Goal: Task Accomplishment & Management: Use online tool/utility

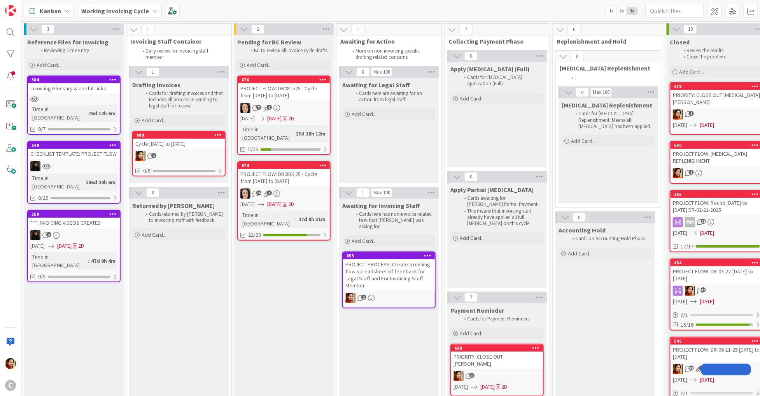
click at [294, 103] on div "7 1" at bounding box center [284, 108] width 92 height 10
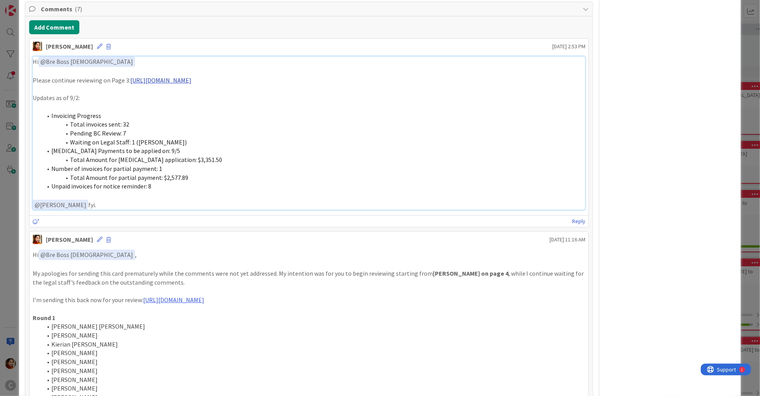
click at [191, 77] on link "[URL][DOMAIN_NAME]" at bounding box center [160, 80] width 61 height 8
copy div "Hi ﻿ @ Bre Boss [DEMOGRAPHIC_DATA] ﻿ Please continue reviewing on Page 3: [URL]…"
drag, startPoint x: 104, startPoint y: 203, endPoint x: 19, endPoint y: 56, distance: 170.0
click at [19, 56] on div "ID 676 Working Invoicing Cycle Pending for BC Review Title 57 / 128 PROJECT FLO…" at bounding box center [380, 248] width 722 height 2618
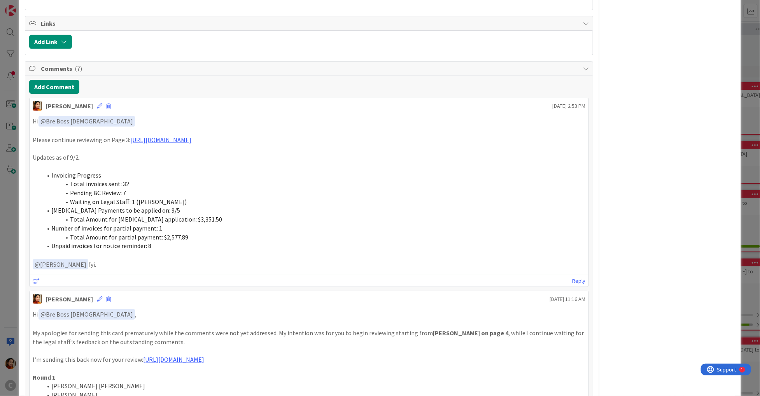
scroll to position [909, 0]
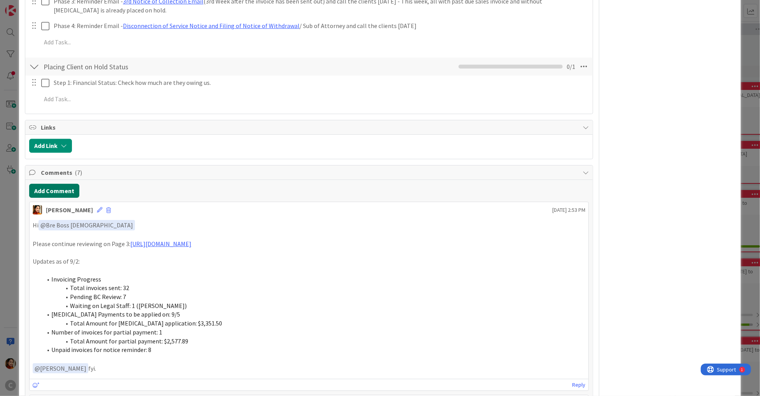
click at [61, 186] on button "Add Comment" at bounding box center [54, 191] width 50 height 14
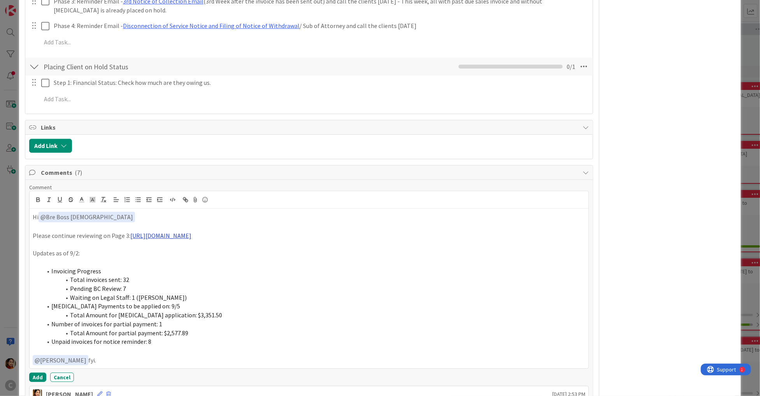
click at [183, 232] on link "[URL][DOMAIN_NAME]" at bounding box center [160, 236] width 61 height 8
click at [126, 278] on span "Total invoices sent: 32" at bounding box center [99, 280] width 59 height 8
click at [165, 306] on li "[MEDICAL_DATA] Payments to be applied on: 9/5" at bounding box center [314, 306] width 544 height 9
click at [173, 313] on span "Total Amount for [MEDICAL_DATA] application: $3,351.50" at bounding box center [146, 315] width 152 height 8
click at [156, 337] on li "Unpaid invoices for notice reminder: 8" at bounding box center [314, 341] width 544 height 9
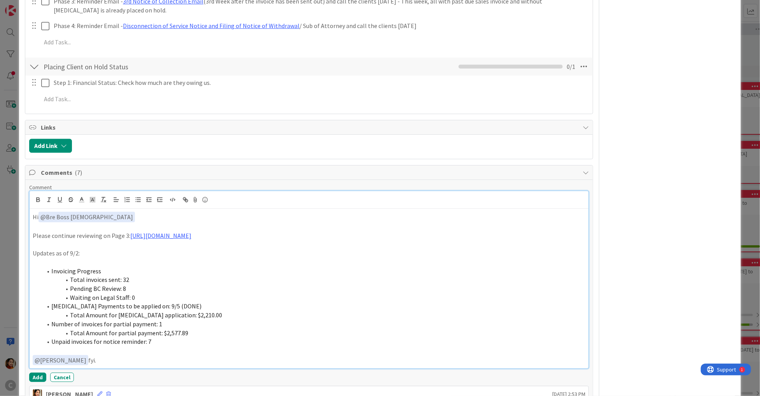
click at [76, 251] on p "Updates as of 9/2:" at bounding box center [309, 253] width 553 height 9
click at [37, 231] on p "Please continue reviewing on Page 3: [URL][DOMAIN_NAME]" at bounding box center [309, 235] width 553 height 9
drag, startPoint x: 37, startPoint y: 231, endPoint x: 95, endPoint y: 231, distance: 58.4
click at [95, 231] on p "Please continue reviewing on Page 3: [URL][DOMAIN_NAME]" at bounding box center [309, 235] width 553 height 9
click at [123, 233] on p "Please continue reviewing on Page 3: [URL][DOMAIN_NAME]" at bounding box center [309, 235] width 553 height 9
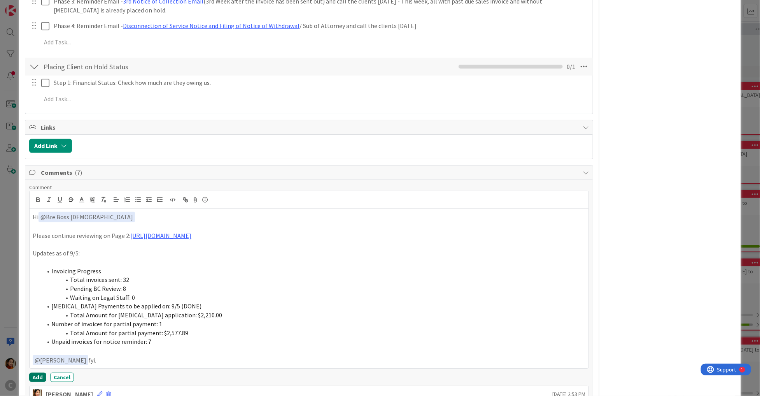
click at [37, 375] on button "Add" at bounding box center [37, 376] width 17 height 9
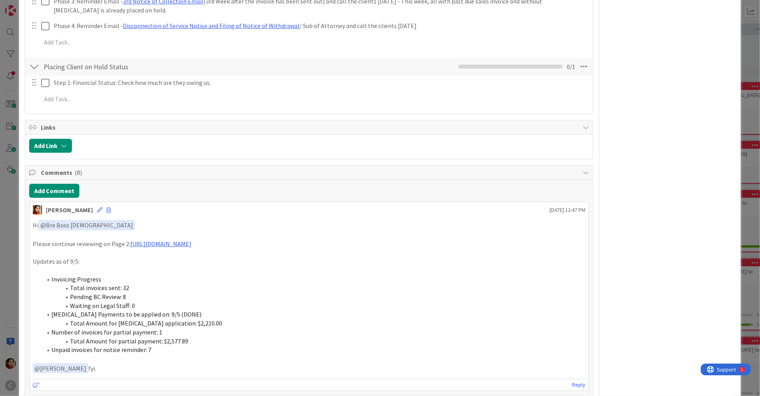
click at [9, 261] on div "ID 676 Working Invoicing Cycle Pending for BC Review Title 57 / 128 PROJECT FLO…" at bounding box center [380, 198] width 760 height 396
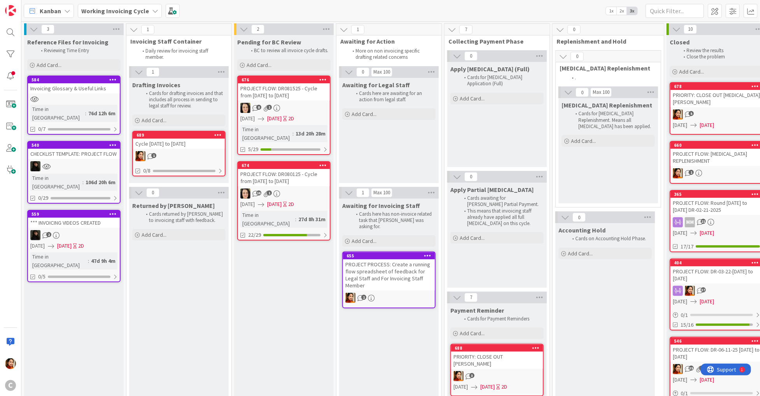
click at [311, 173] on div "PROJECT FLOW: DR080125 - Cycle from [DATE] to [DATE]" at bounding box center [284, 177] width 92 height 17
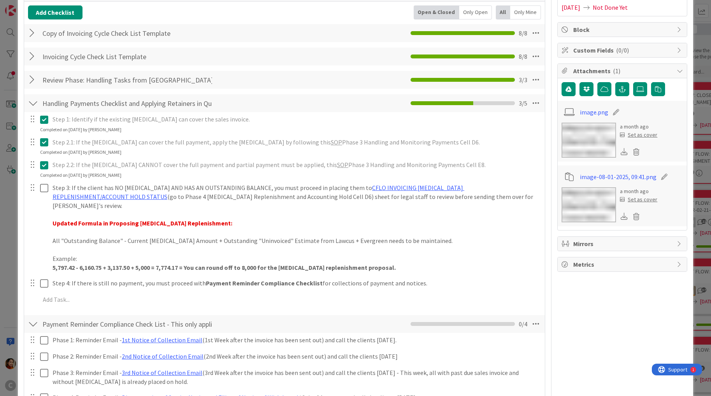
scroll to position [527, 0]
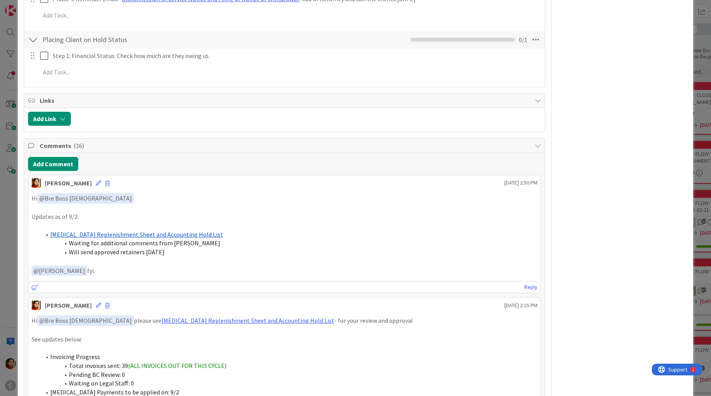
click at [4, 205] on div "ID 674 Working Invoicing Cycle Pending for BC Review Title 59 / 128 PROJECT FLO…" at bounding box center [355, 198] width 711 height 396
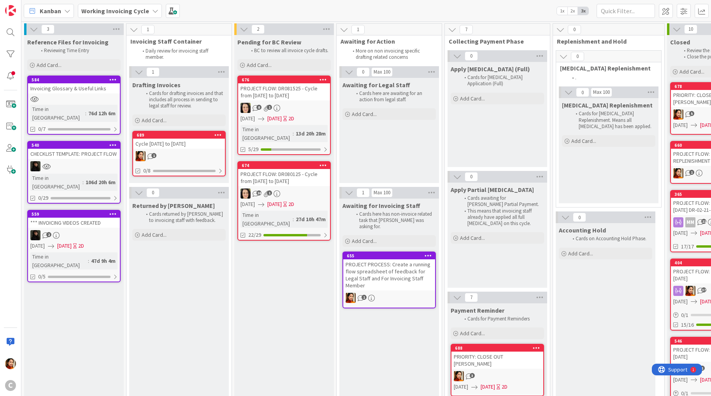
click at [288, 103] on div "8 1" at bounding box center [284, 108] width 92 height 10
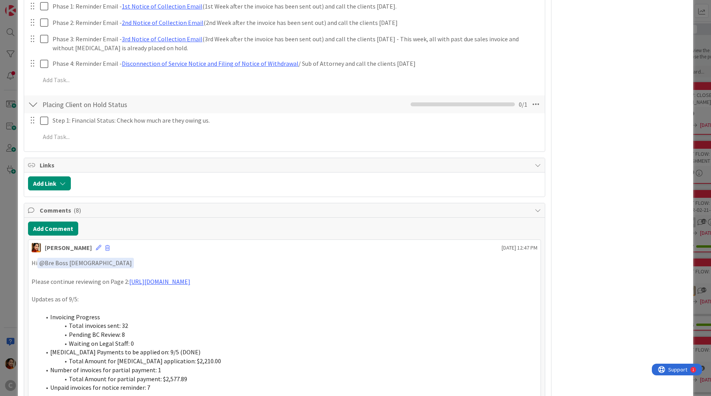
scroll to position [964, 0]
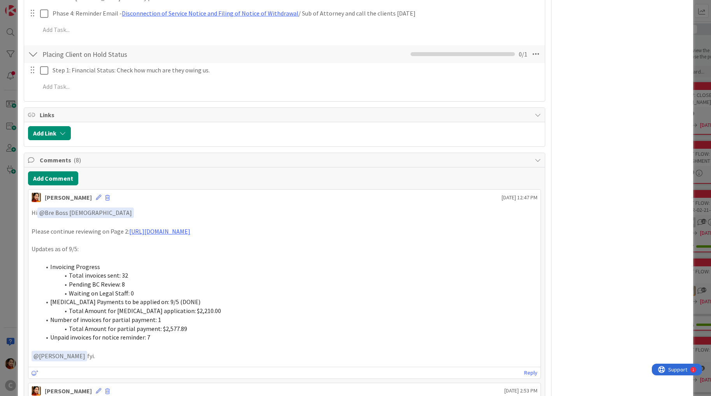
click at [53, 263] on span "Invoicing Progress" at bounding box center [75, 267] width 50 height 8
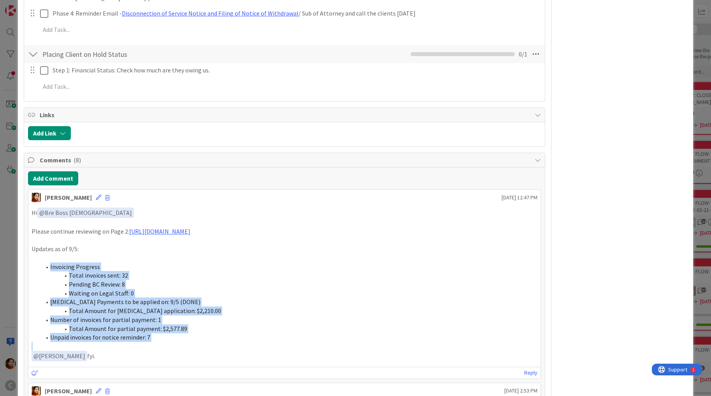
drag, startPoint x: 53, startPoint y: 255, endPoint x: 157, endPoint y: 323, distance: 124.5
click at [157, 323] on ol "Invoicing Progress Total invoices sent: 32 Pending BC Review: 8 Waiting on Lega…" at bounding box center [285, 301] width 506 height 79
copy ol "Invoicing Progress Total invoices sent: 32 Pending BC Review: 8 Waiting on Lega…"
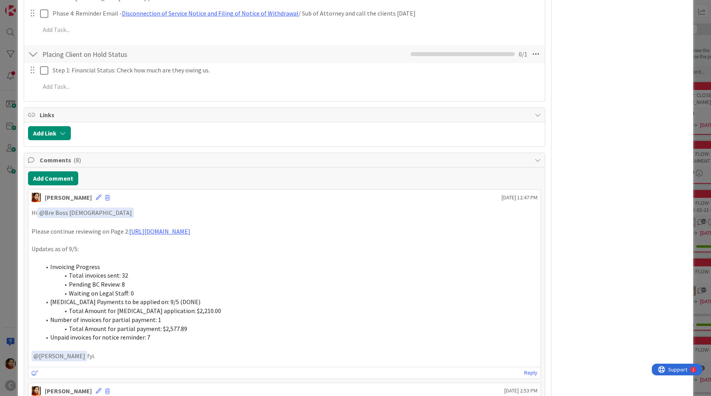
click at [39, 227] on p "Please continue reviewing on Page 2: [URL][DOMAIN_NAME]" at bounding box center [285, 231] width 506 height 9
drag, startPoint x: 39, startPoint y: 219, endPoint x: 412, endPoint y: 220, distance: 372.8
click at [412, 227] on p "Please continue reviewing on Page 2: [URL][DOMAIN_NAME]" at bounding box center [285, 231] width 506 height 9
copy p "Please continue reviewing on Page 2: [URL][DOMAIN_NAME]"
click at [8, 267] on div "ID 676 Working Invoicing Cycle Pending for BC Review Title 57 / 128 PROJECT FLO…" at bounding box center [355, 198] width 711 height 396
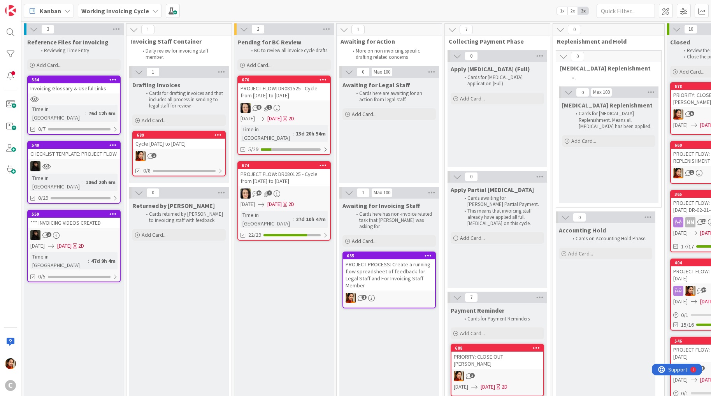
click at [300, 172] on div "PROJECT FLOW: DR080125 - Cycle from [DATE] to [DATE]" at bounding box center [284, 177] width 92 height 17
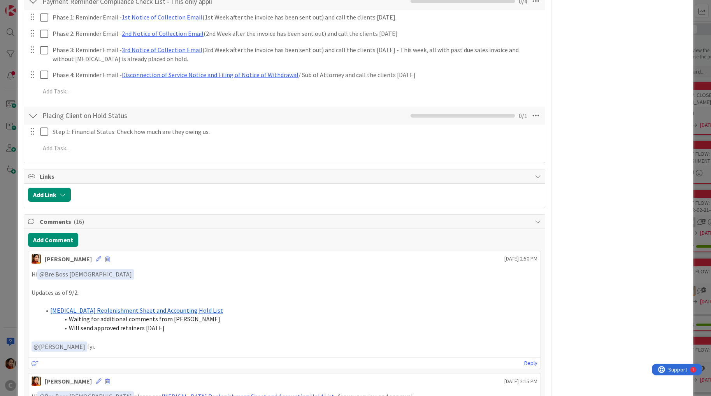
scroll to position [554, 0]
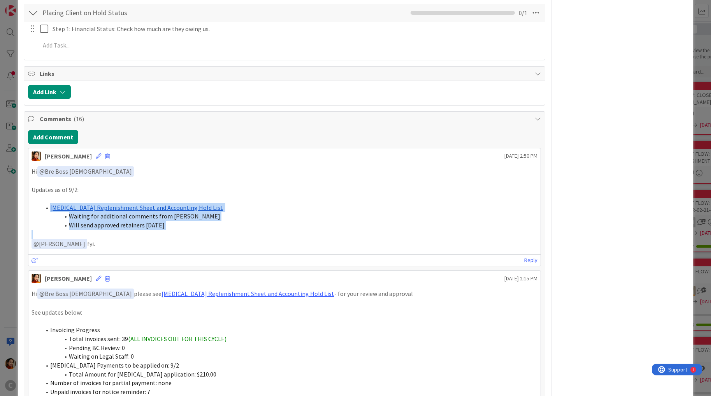
drag, startPoint x: 41, startPoint y: 197, endPoint x: 182, endPoint y: 223, distance: 143.3
click at [182, 223] on div "Hi ﻿ @ Bre Boss [DEMOGRAPHIC_DATA] ﻿ Updates as of 9/2: [MEDICAL_DATA] Replenis…" at bounding box center [285, 207] width 506 height 83
click at [64, 130] on button "Add Comment" at bounding box center [53, 137] width 50 height 14
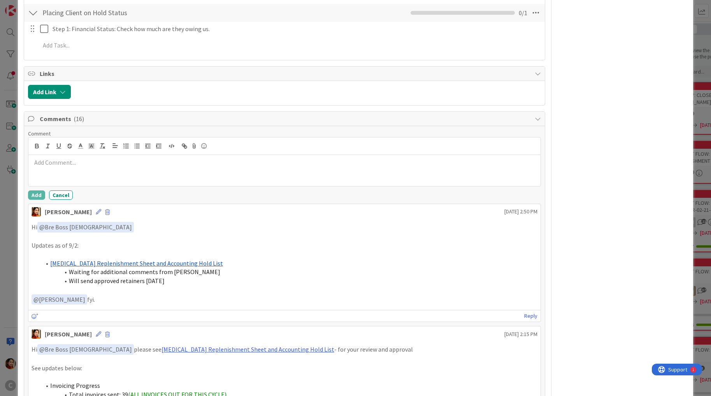
click at [4, 151] on div "ID 674 Working Invoicing Cycle Pending for BC Review Title 59 / 128 PROJECT FLO…" at bounding box center [355, 198] width 711 height 396
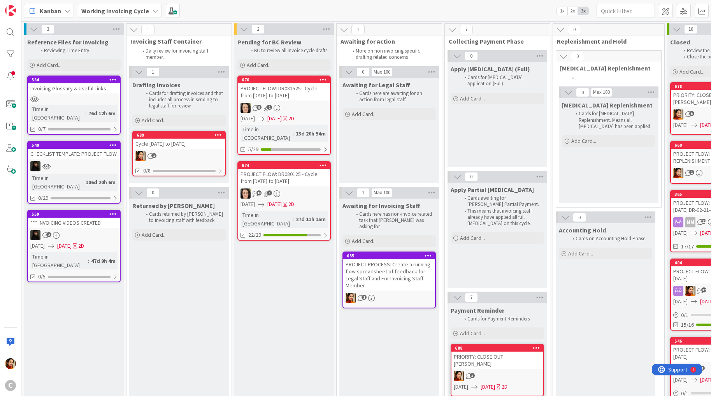
click at [172, 156] on div "1" at bounding box center [179, 156] width 92 height 10
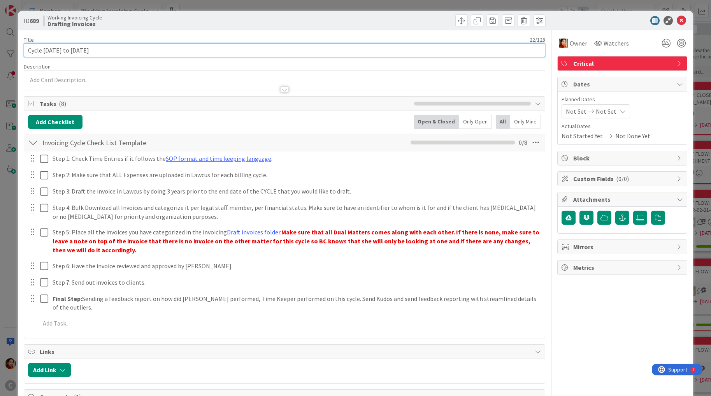
click at [113, 47] on input "Cycle [DATE] to [DATE]" at bounding box center [285, 50] width 522 height 14
